Goal: Check status: Check status

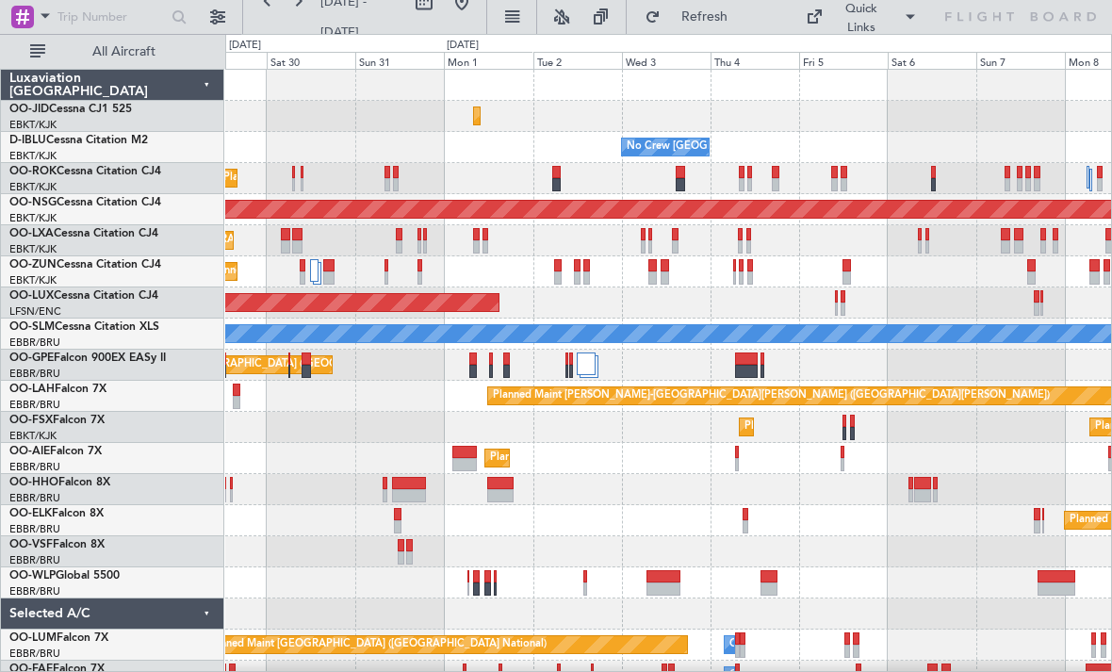
click at [559, 298] on div "Planned Maint [GEOGRAPHIC_DATA] ([GEOGRAPHIC_DATA])" at bounding box center [667, 302] width 885 height 31
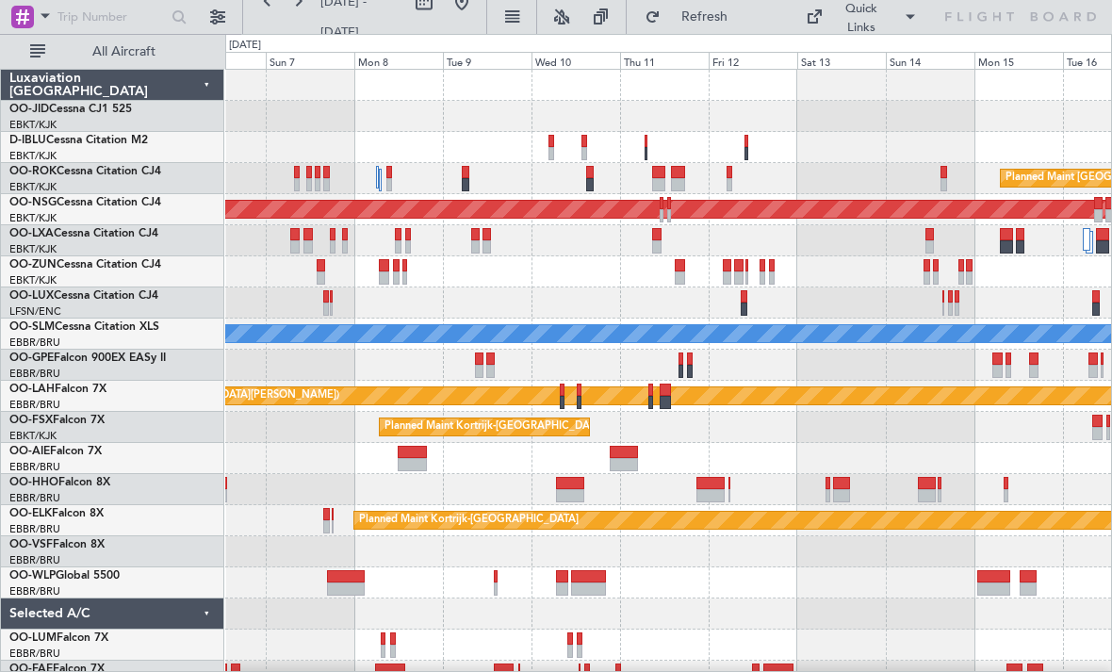
click at [224, 470] on div "Planned Maint [GEOGRAPHIC_DATA] ([GEOGRAPHIC_DATA]) Planned Maint [GEOGRAPHIC_D…" at bounding box center [556, 353] width 1112 height 638
click at [815, 298] on div at bounding box center [667, 302] width 885 height 31
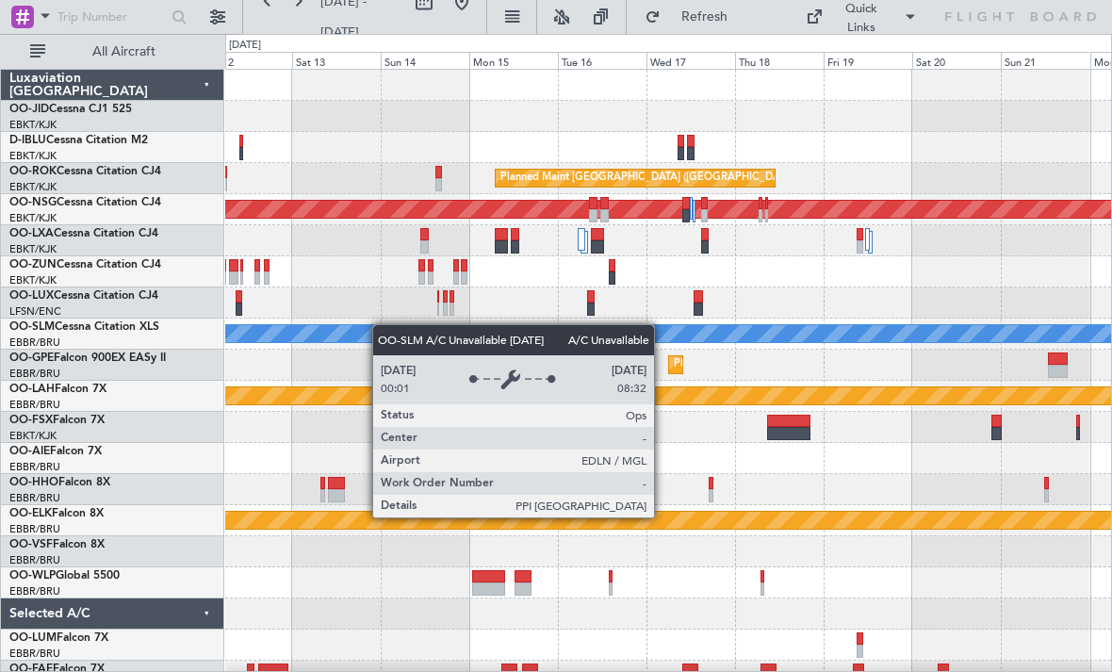
click at [311, 336] on div "Planned Maint [GEOGRAPHIC_DATA] ([GEOGRAPHIC_DATA]) Planned Maint [GEOGRAPHIC_D…" at bounding box center [667, 412] width 885 height 684
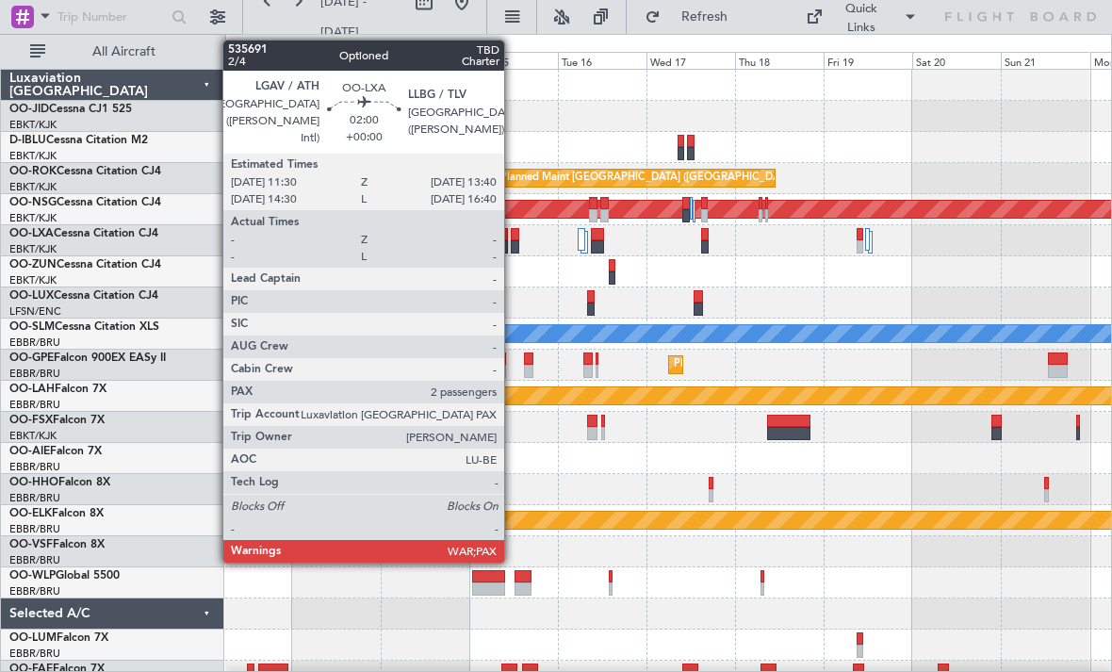
click at [512, 245] on div at bounding box center [515, 246] width 8 height 13
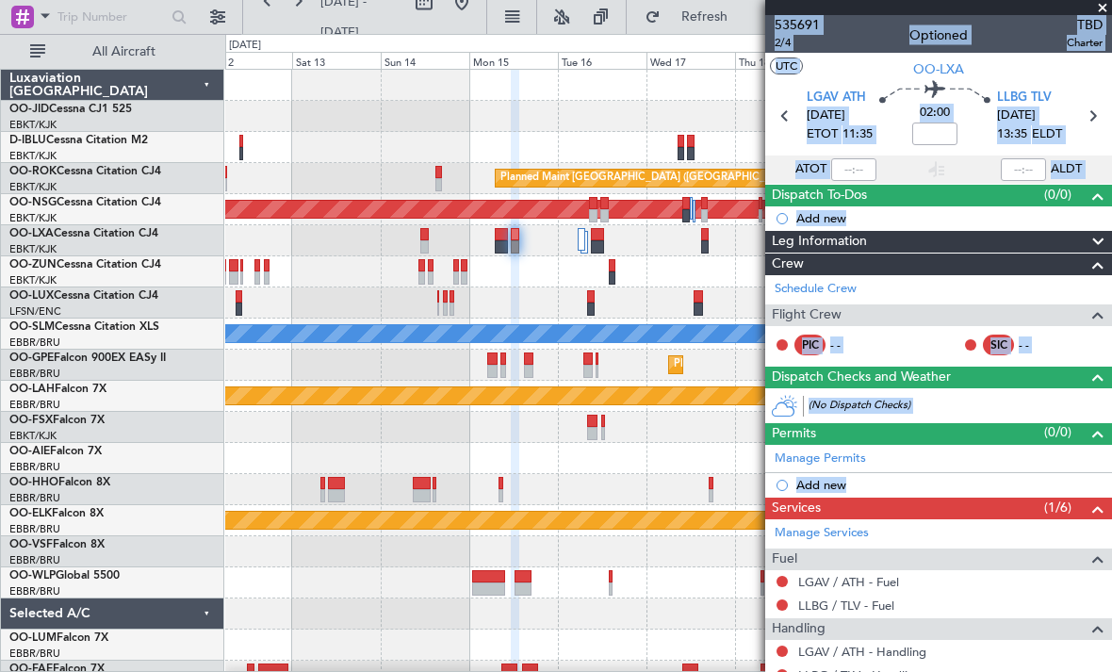
click at [1098, 9] on span at bounding box center [1102, 8] width 19 height 17
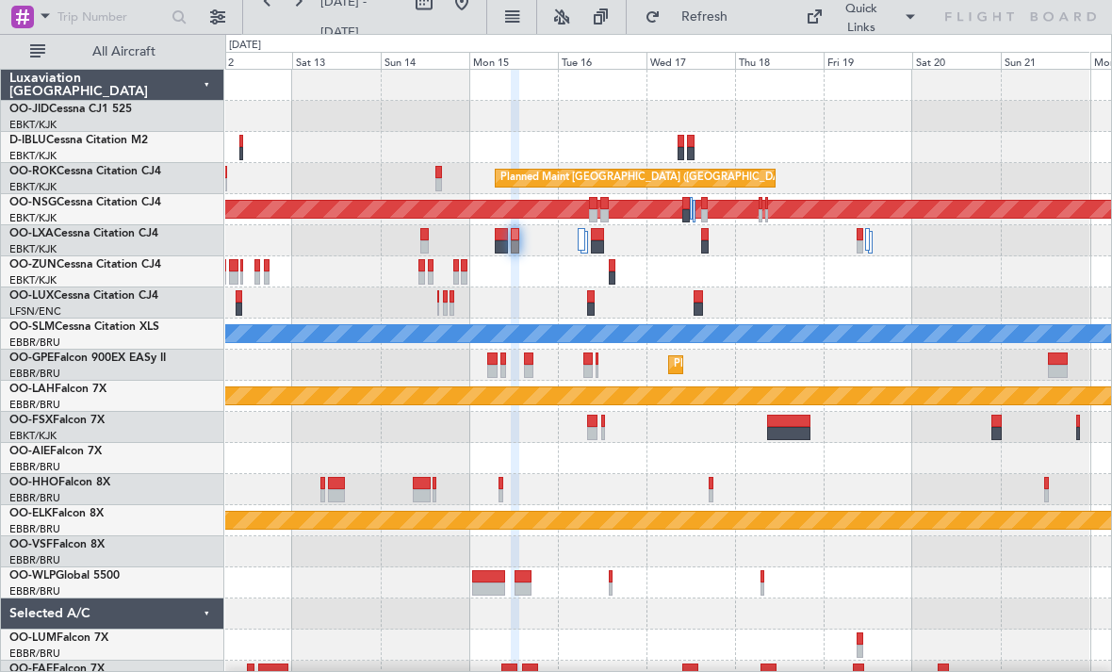
type input "0"
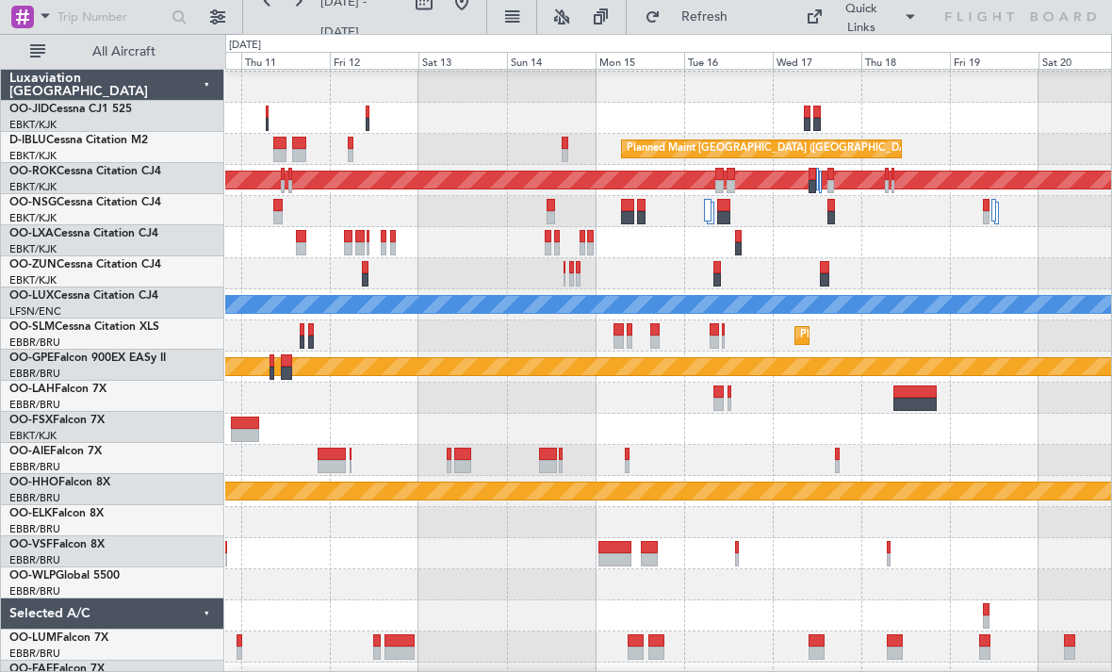
scroll to position [41, 0]
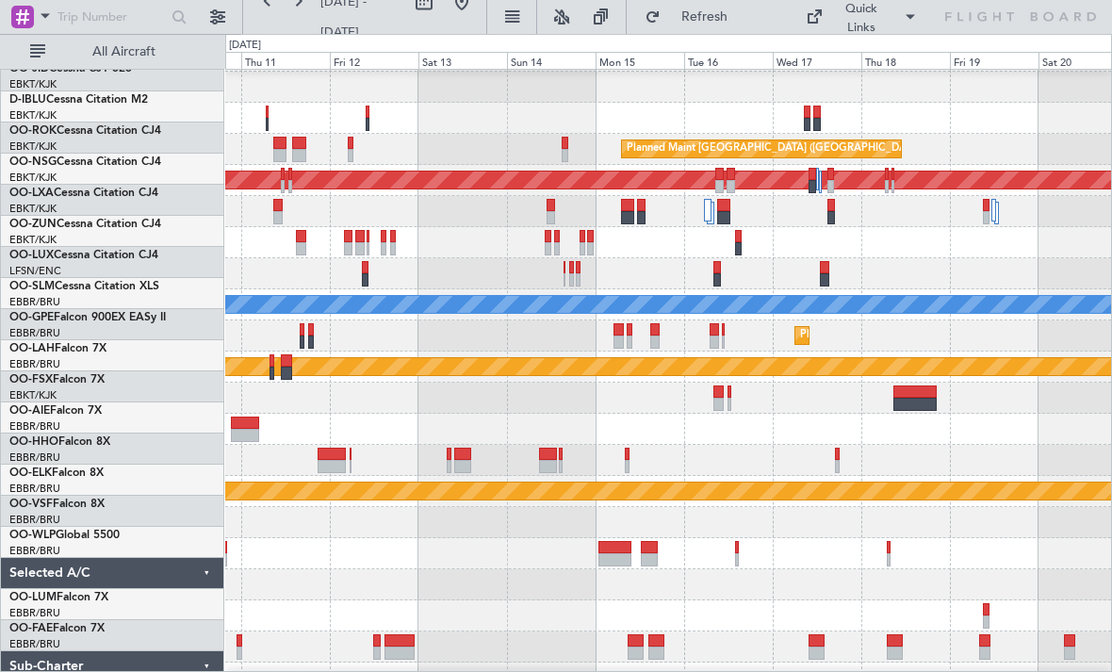
click at [835, 212] on div at bounding box center [831, 217] width 8 height 13
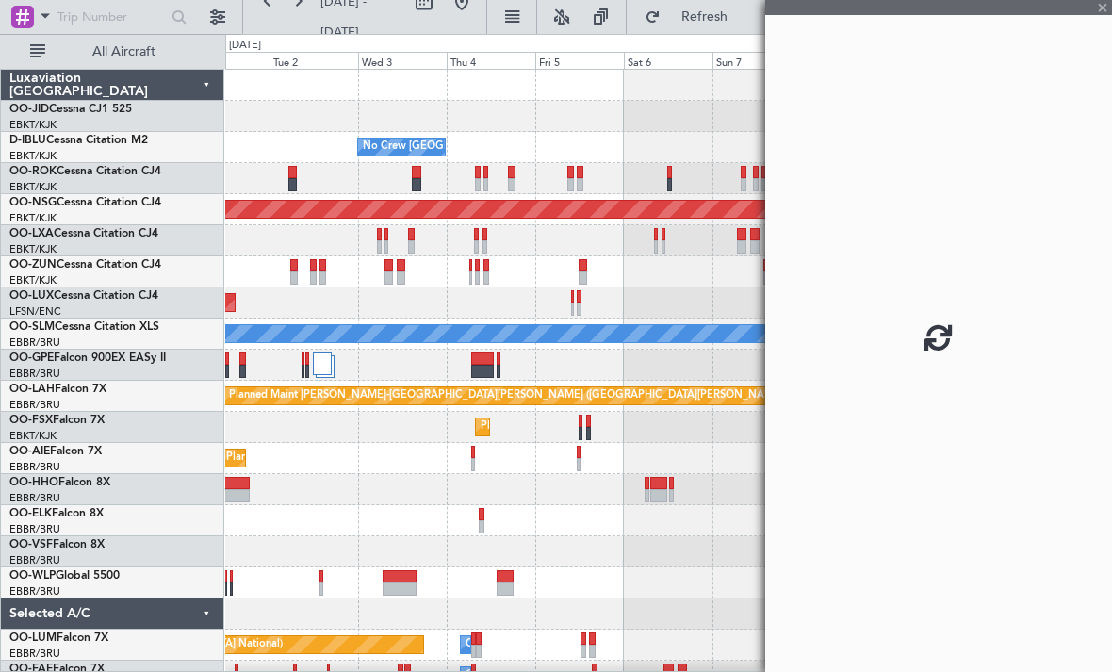
scroll to position [0, 0]
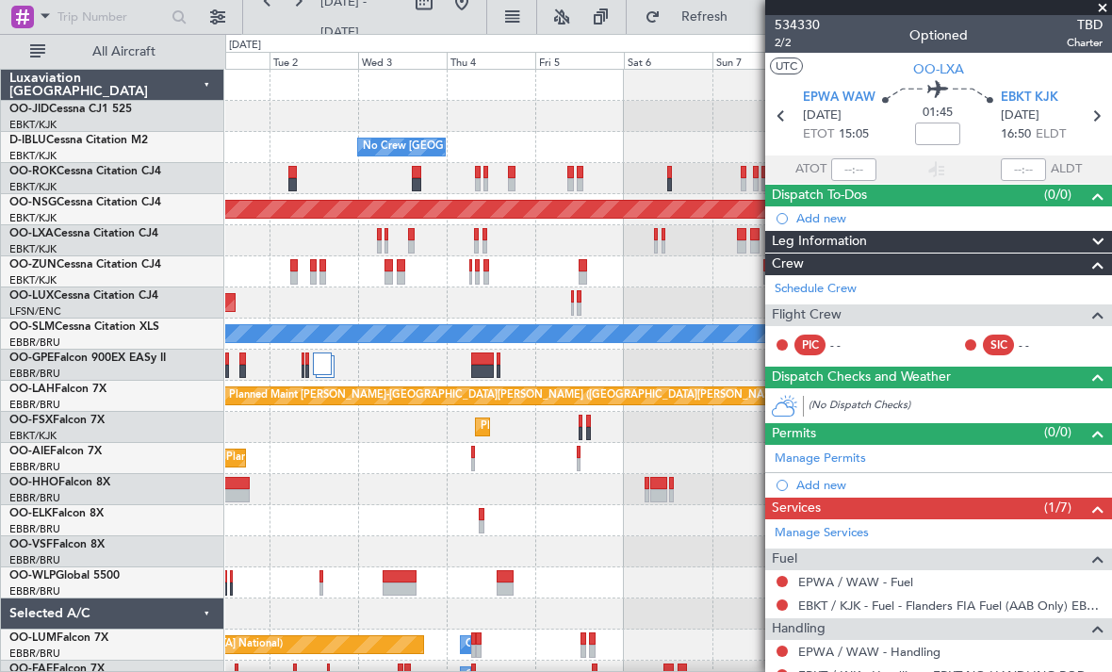
click at [1101, 6] on span at bounding box center [1102, 8] width 19 height 17
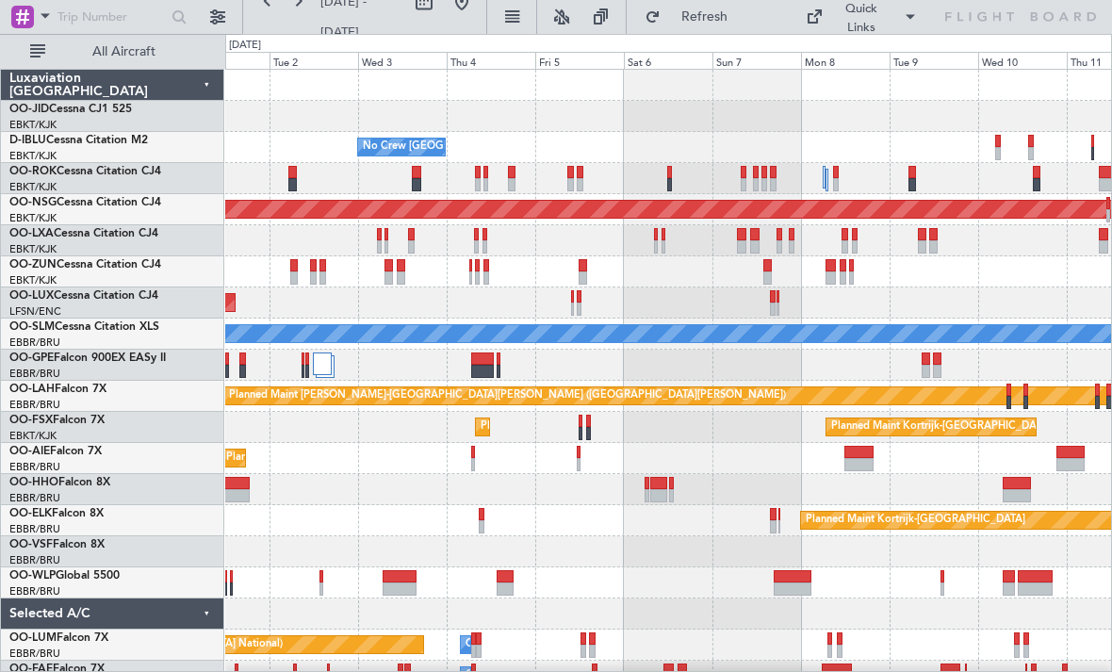
type input "0"
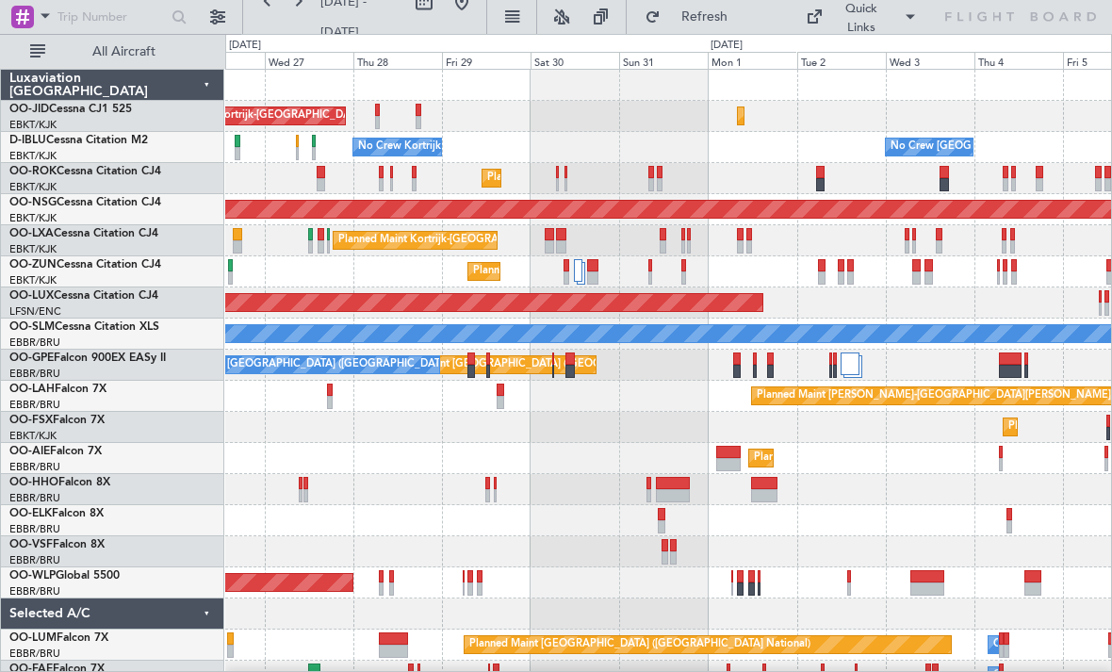
click at [1111, 280] on div "Planned Maint Kortrijk-[GEOGRAPHIC_DATA] AOG Maint [GEOGRAPHIC_DATA]-[GEOGRAPHI…" at bounding box center [556, 353] width 1112 height 638
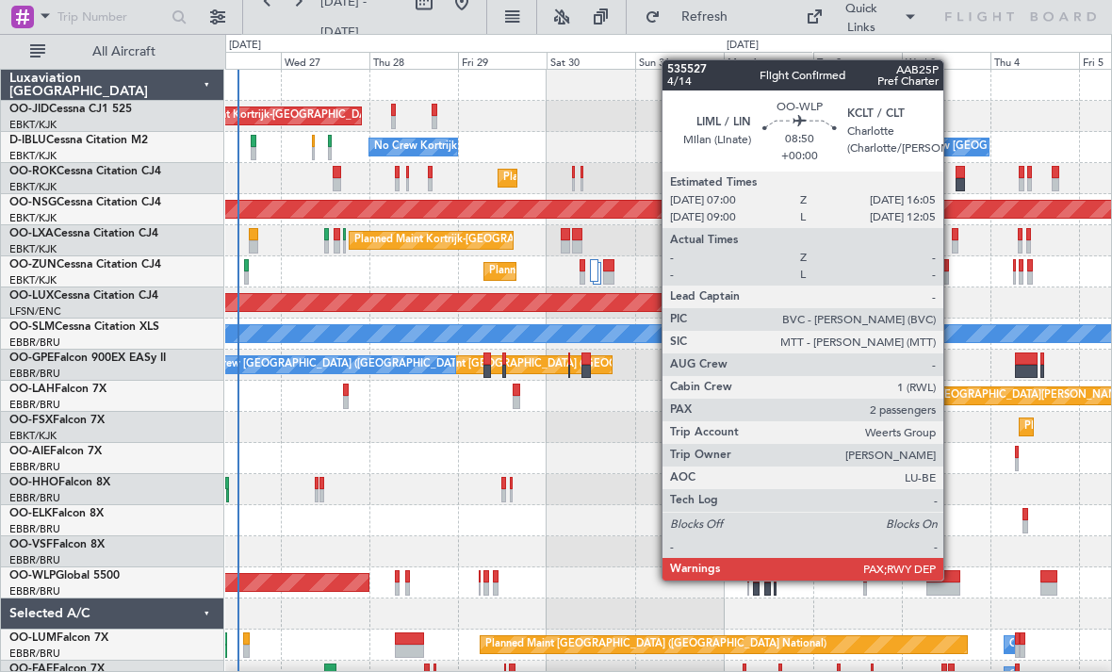
click at [951, 580] on div at bounding box center [943, 576] width 34 height 13
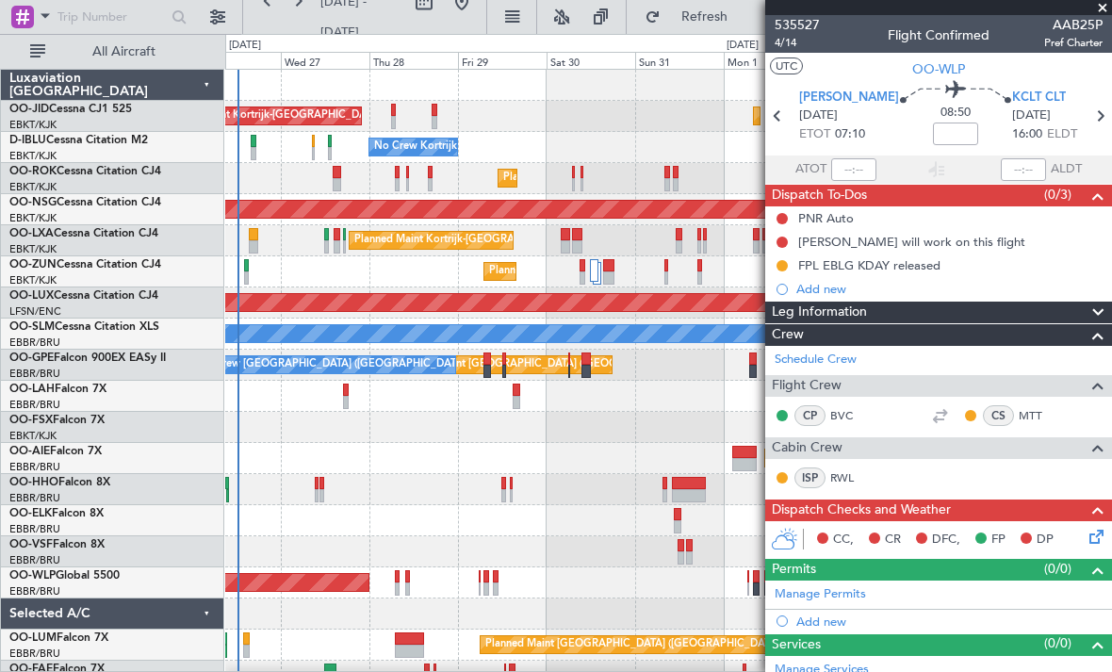
click at [1096, 1] on span at bounding box center [1102, 8] width 19 height 17
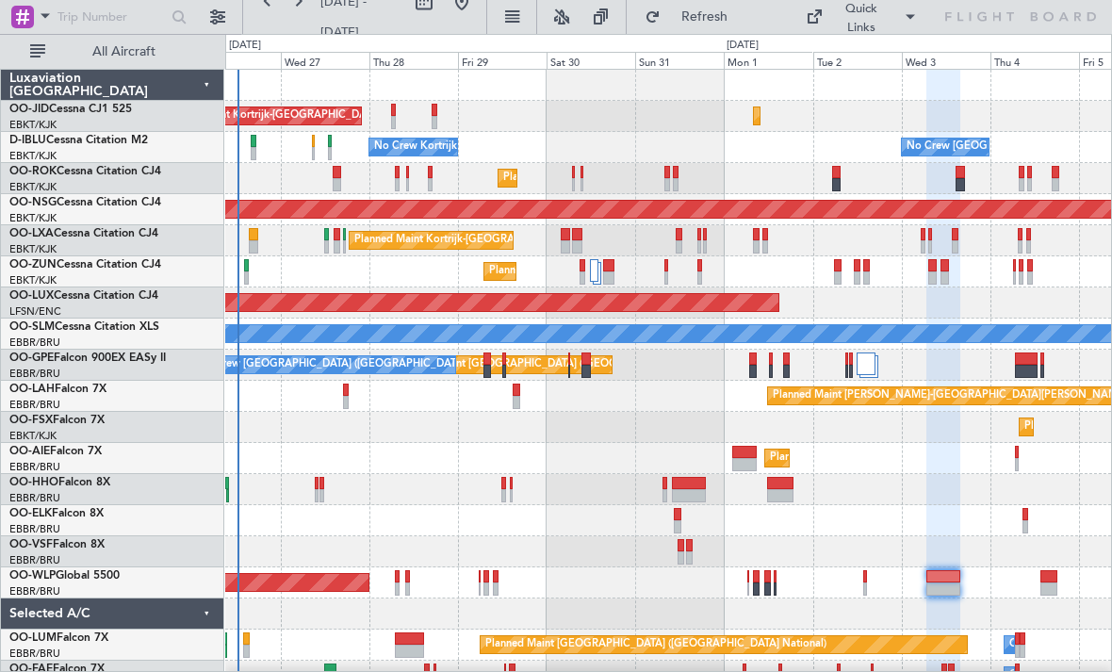
type input "0"
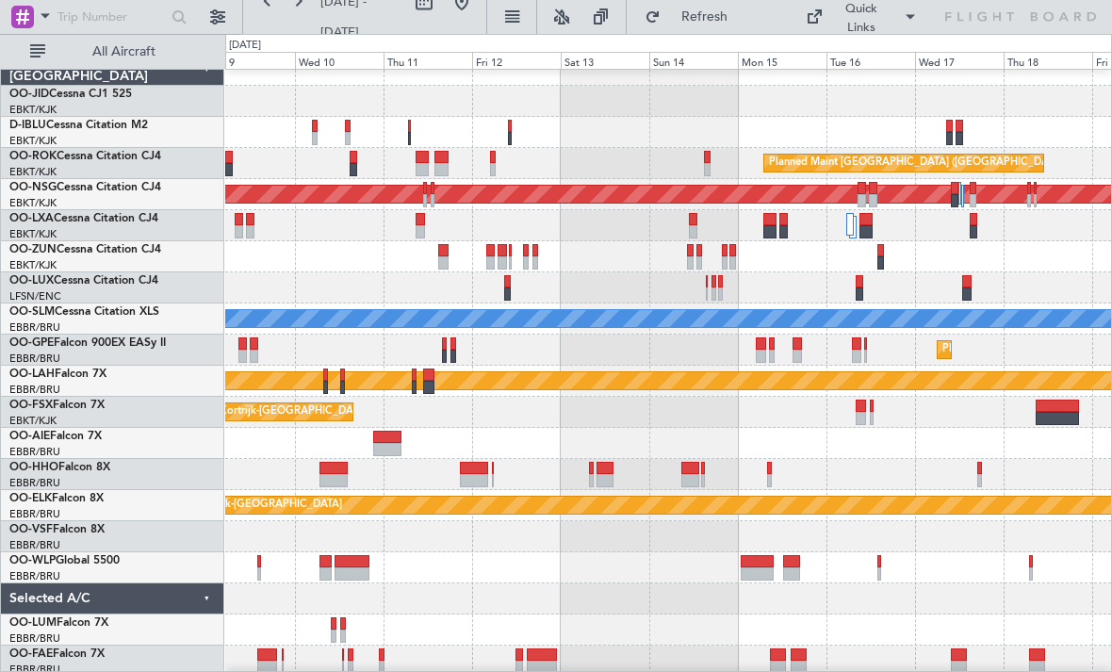
click at [106, 523] on div "Planned Maint [GEOGRAPHIC_DATA] ([GEOGRAPHIC_DATA]) Planned Maint [GEOGRAPHIC_D…" at bounding box center [556, 353] width 1112 height 638
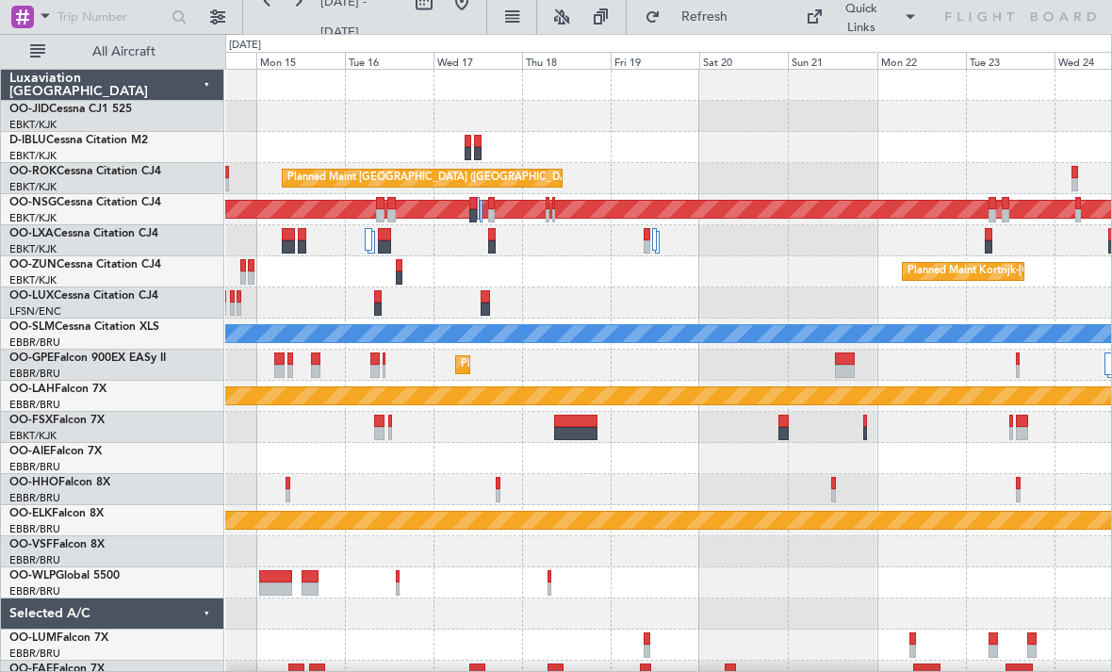
click at [430, 539] on div "Planned Maint Kortrijk-[GEOGRAPHIC_DATA] null [GEOGRAPHIC_DATA]-[GEOGRAPHIC_DAT…" at bounding box center [667, 427] width 885 height 715
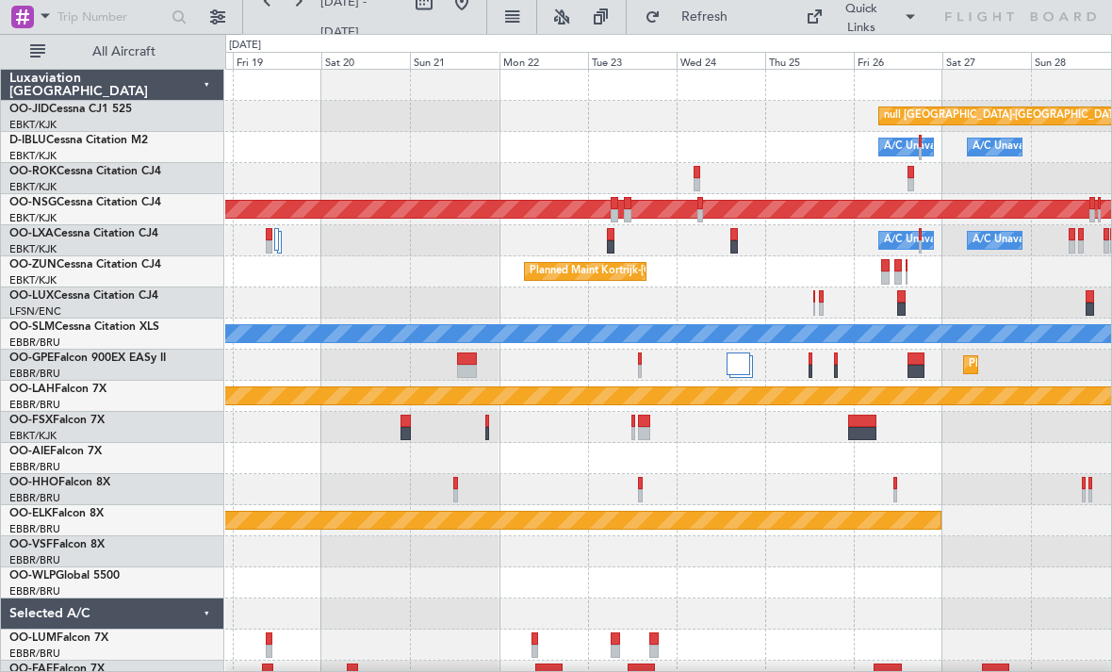
click at [375, 258] on div "Planned Maint Kortrijk-[GEOGRAPHIC_DATA] null [GEOGRAPHIC_DATA]-[GEOGRAPHIC_DAT…" at bounding box center [667, 412] width 885 height 684
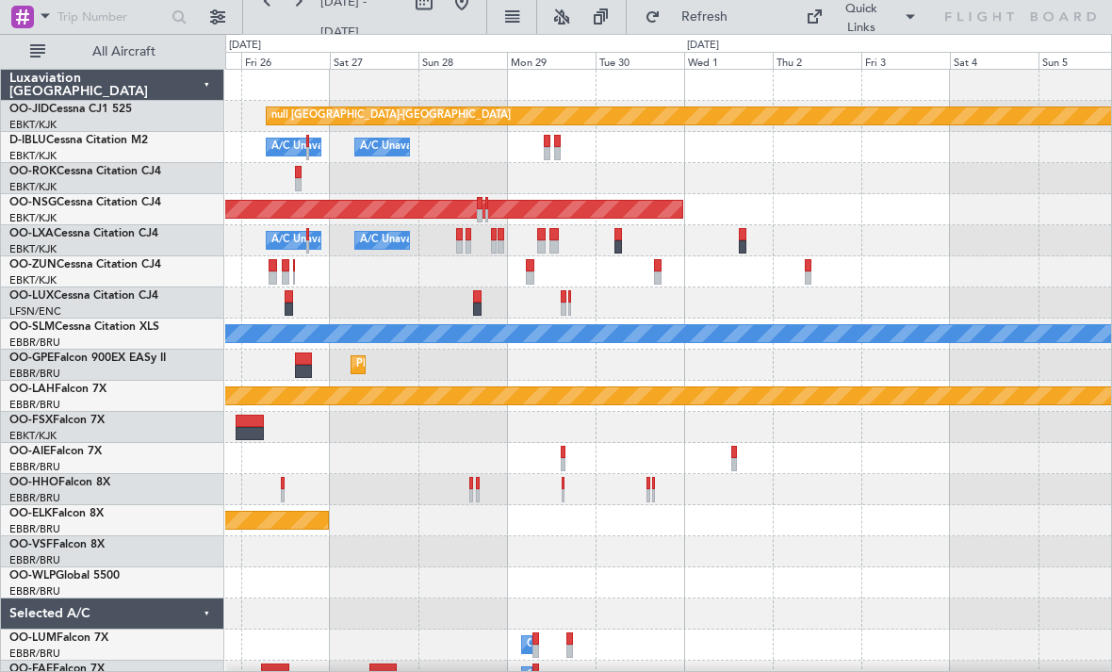
click at [497, 304] on div "Planned Maint Kortrijk-[GEOGRAPHIC_DATA] null [GEOGRAPHIC_DATA]-[GEOGRAPHIC_DAT…" at bounding box center [556, 353] width 1112 height 638
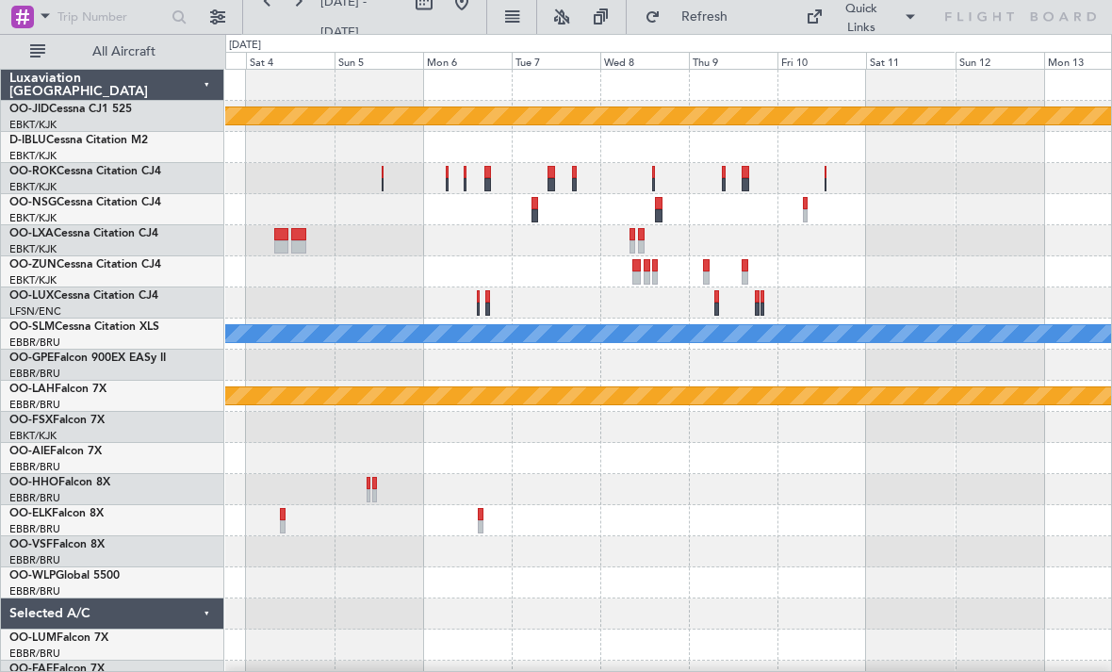
click at [0, 630] on div "null [GEOGRAPHIC_DATA]-[GEOGRAPHIC_DATA] A/C Unavailable [GEOGRAPHIC_DATA] Plan…" at bounding box center [556, 353] width 1112 height 638
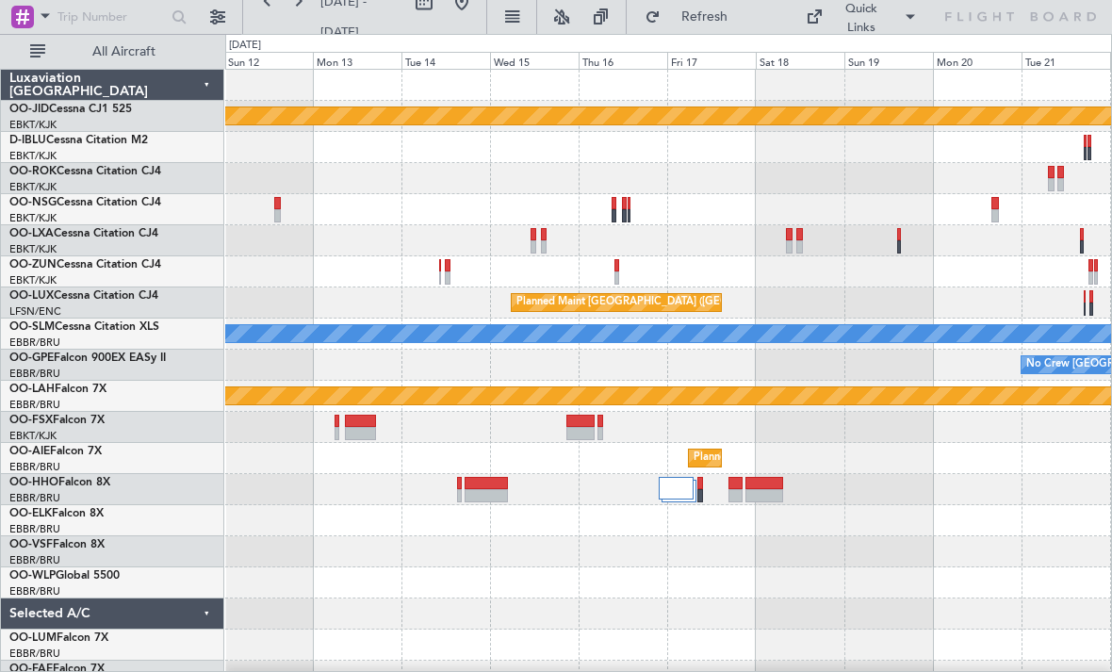
click at [202, 256] on div "null [GEOGRAPHIC_DATA]-[GEOGRAPHIC_DATA] Planned Maint [GEOGRAPHIC_DATA] ([GEOG…" at bounding box center [556, 353] width 1112 height 638
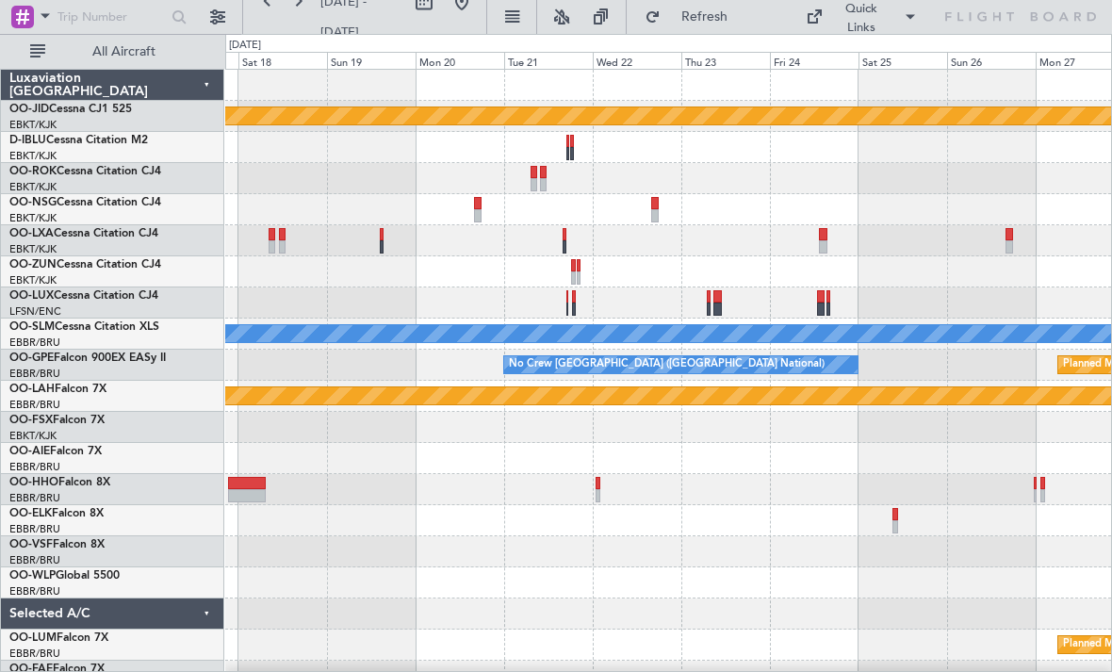
click at [382, 261] on div "null [GEOGRAPHIC_DATA]-[GEOGRAPHIC_DATA] Planned Maint [GEOGRAPHIC_DATA] ([GEOG…" at bounding box center [667, 381] width 885 height 622
